Goal: Obtain resource: Obtain resource

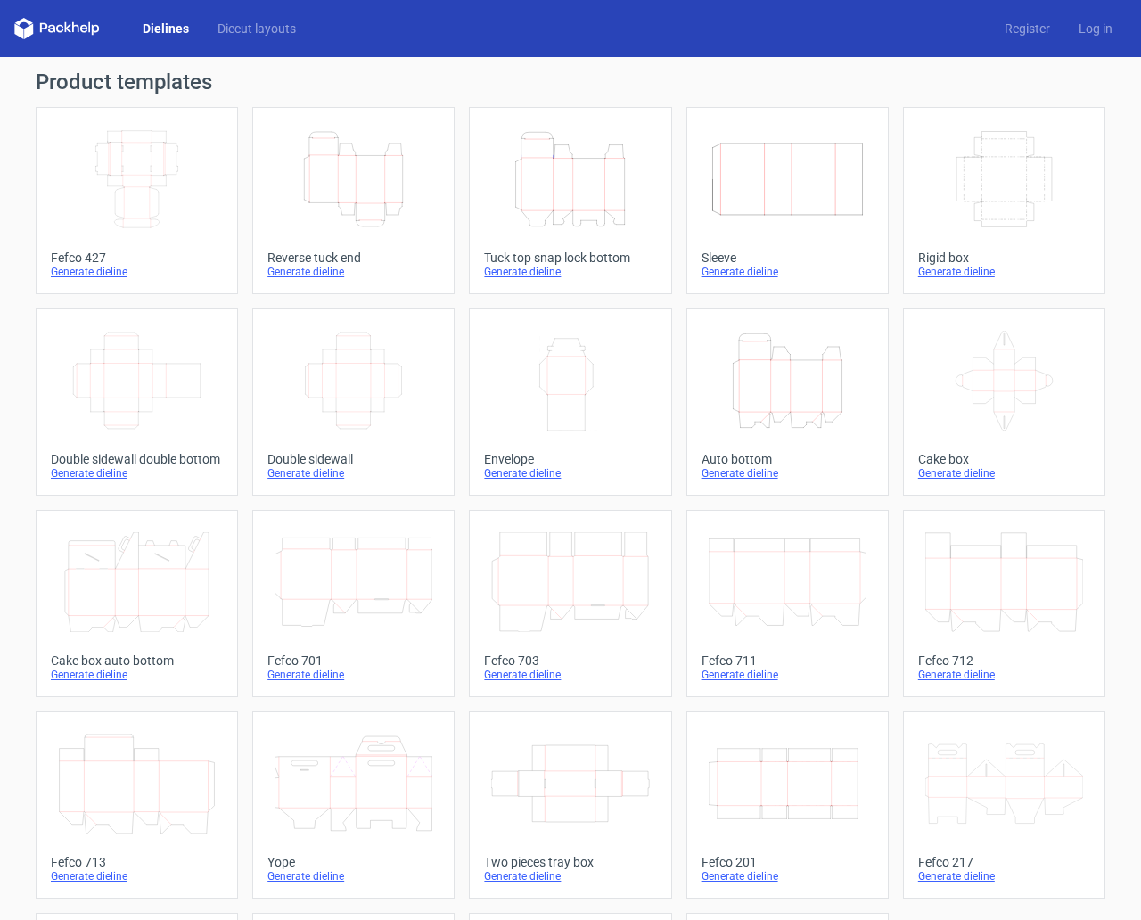
click at [556, 152] on icon "Height Depth Width" at bounding box center [570, 179] width 158 height 100
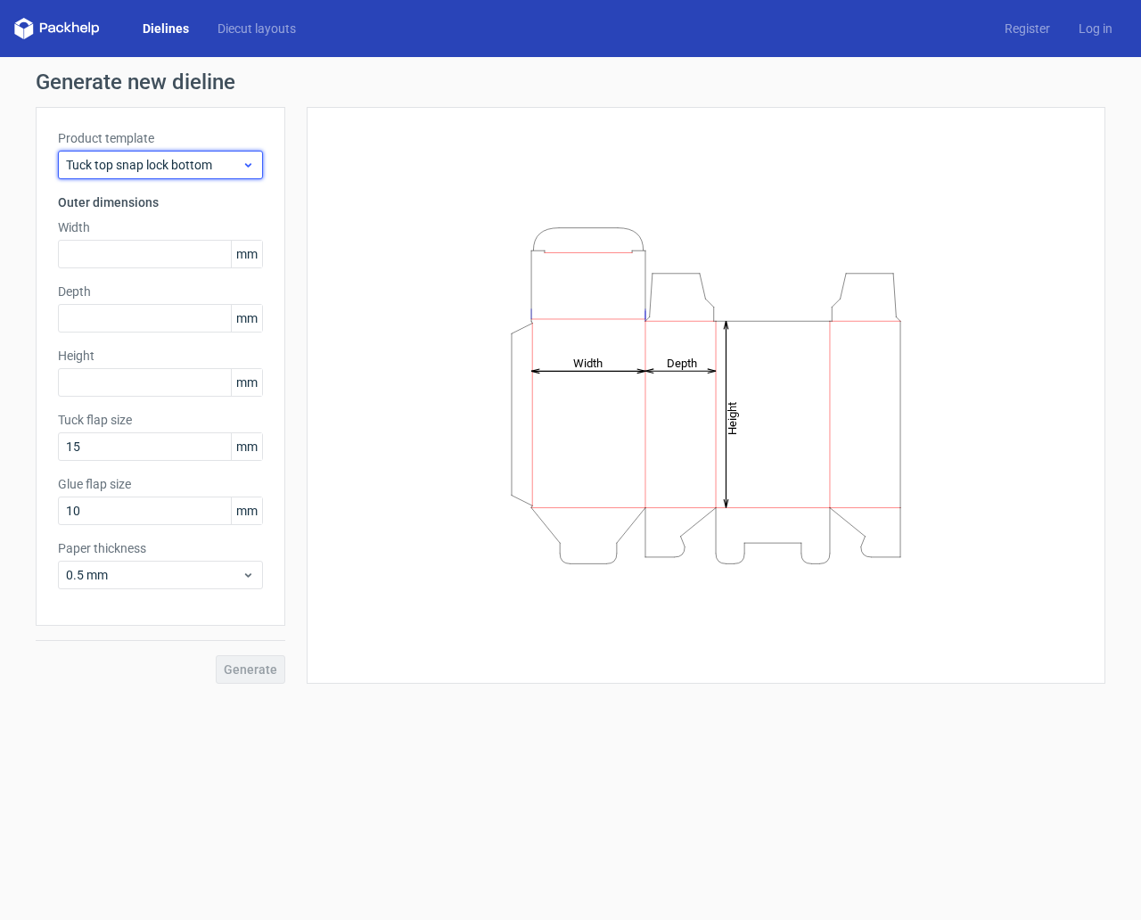
click at [210, 160] on span "Tuck top snap lock bottom" at bounding box center [154, 165] width 176 height 18
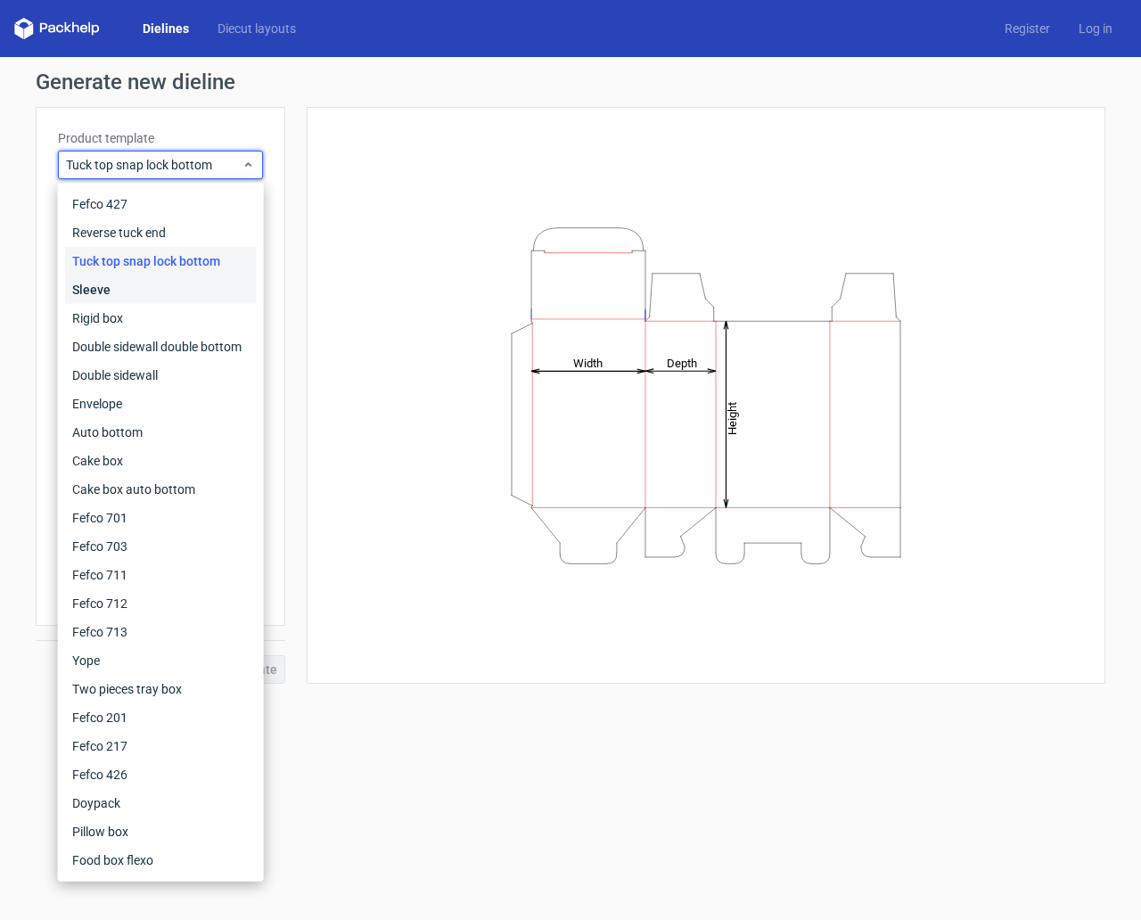
click at [166, 288] on div "Sleeve" at bounding box center [161, 289] width 192 height 29
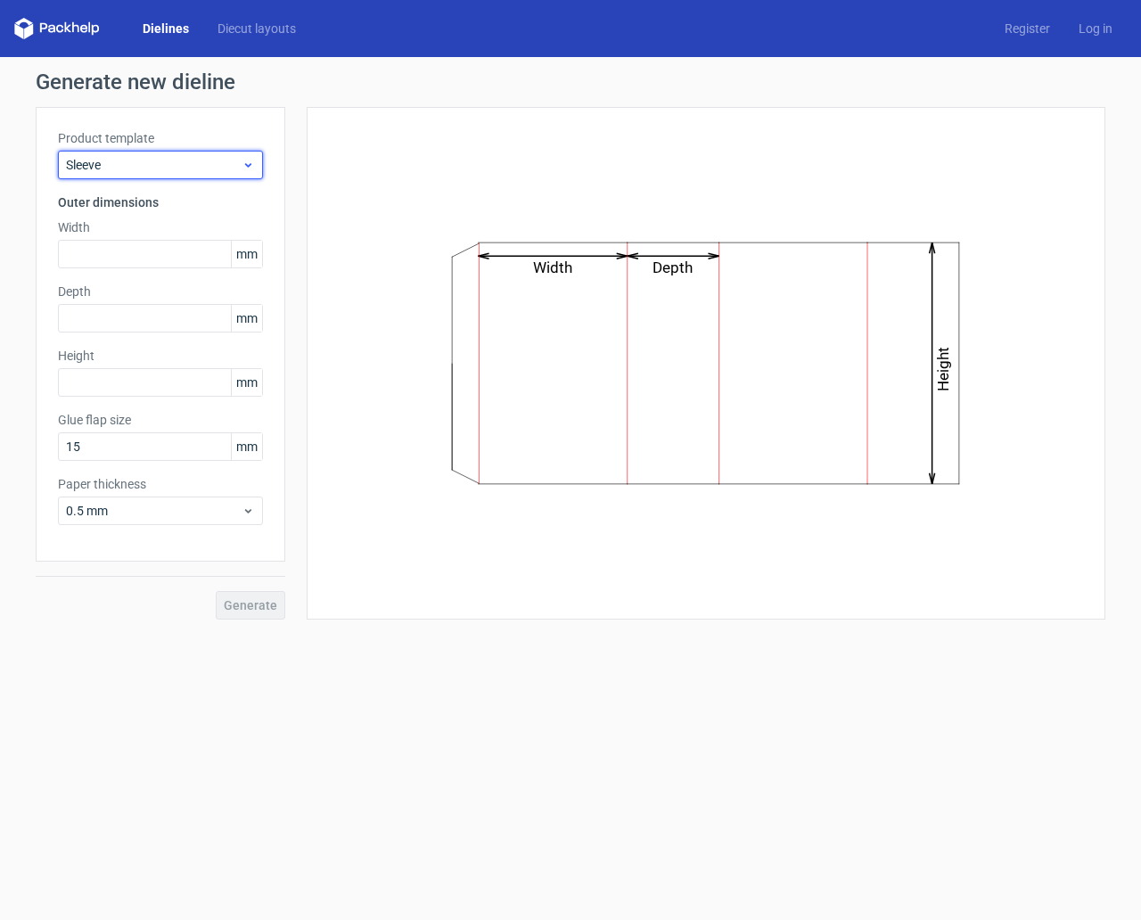
click at [235, 158] on span "Sleeve" at bounding box center [154, 165] width 176 height 18
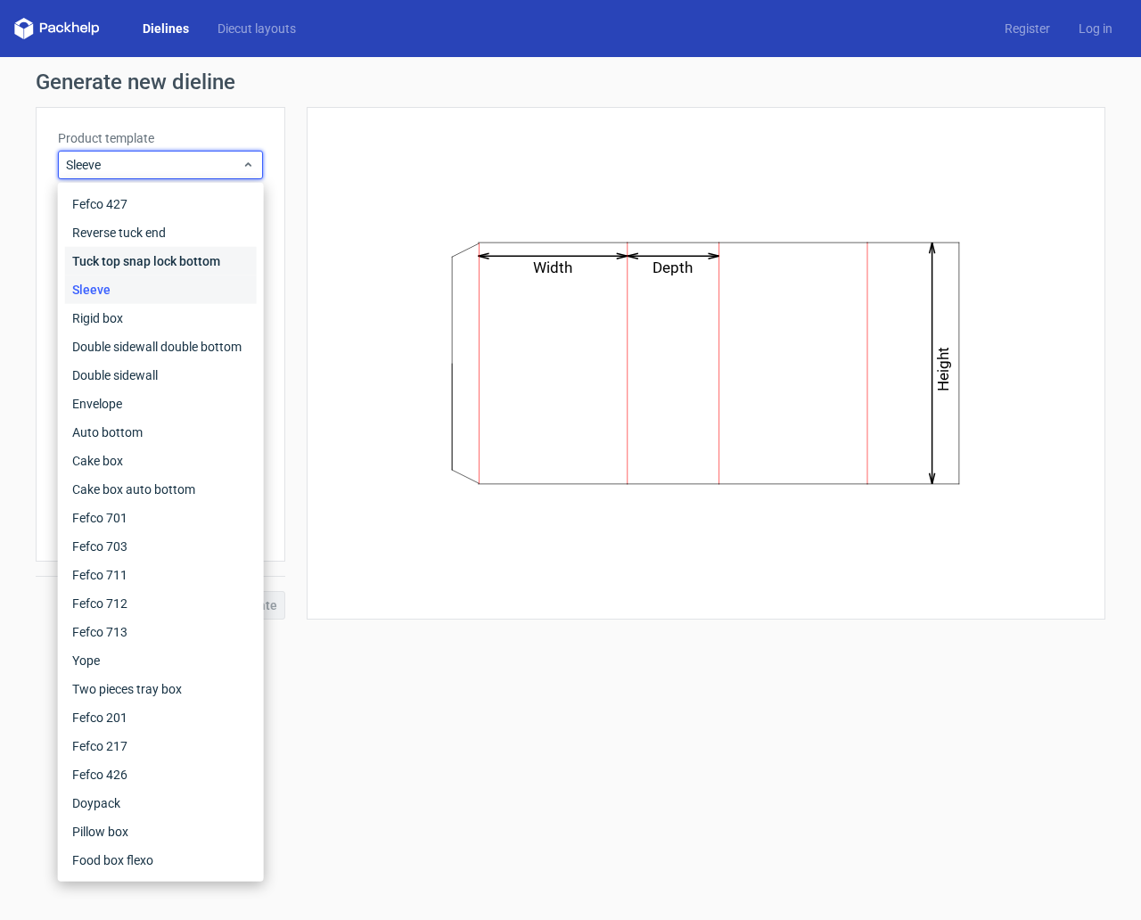
click at [169, 263] on div "Tuck top snap lock bottom" at bounding box center [161, 261] width 192 height 29
